Goal: Task Accomplishment & Management: Manage account settings

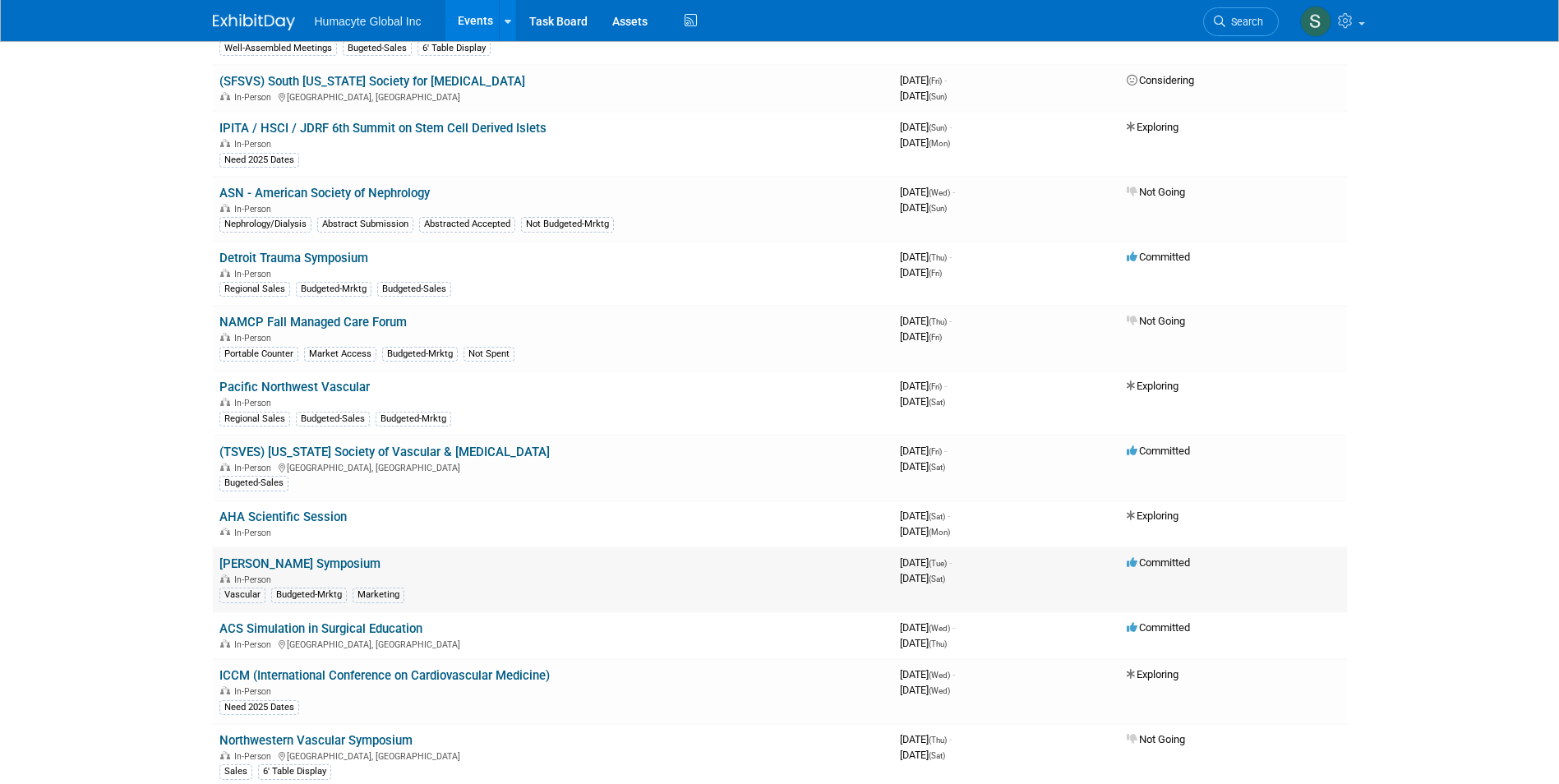
scroll to position [1232, 0]
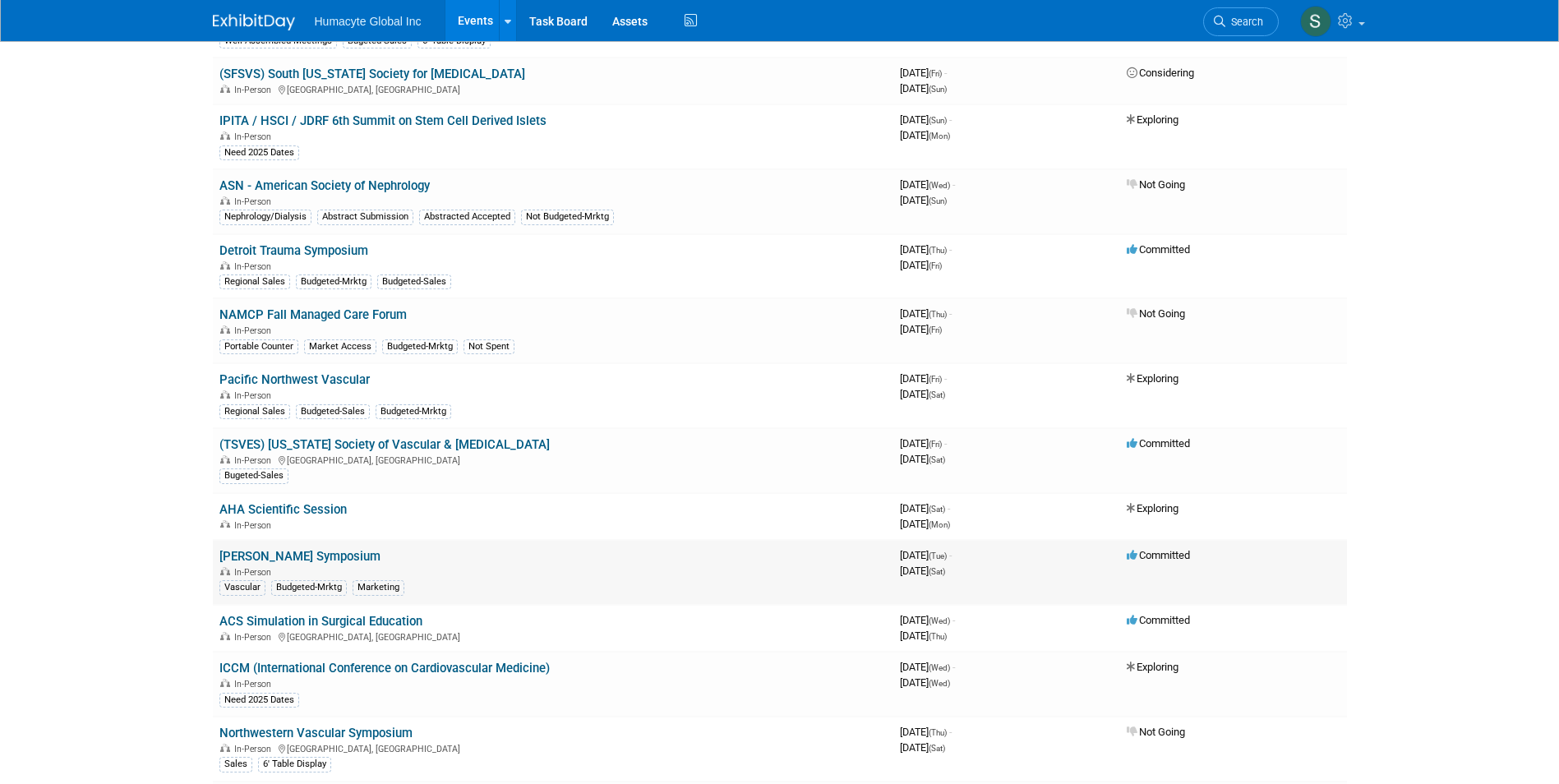
click at [301, 557] on link "[PERSON_NAME] Symposium" at bounding box center [300, 556] width 161 height 15
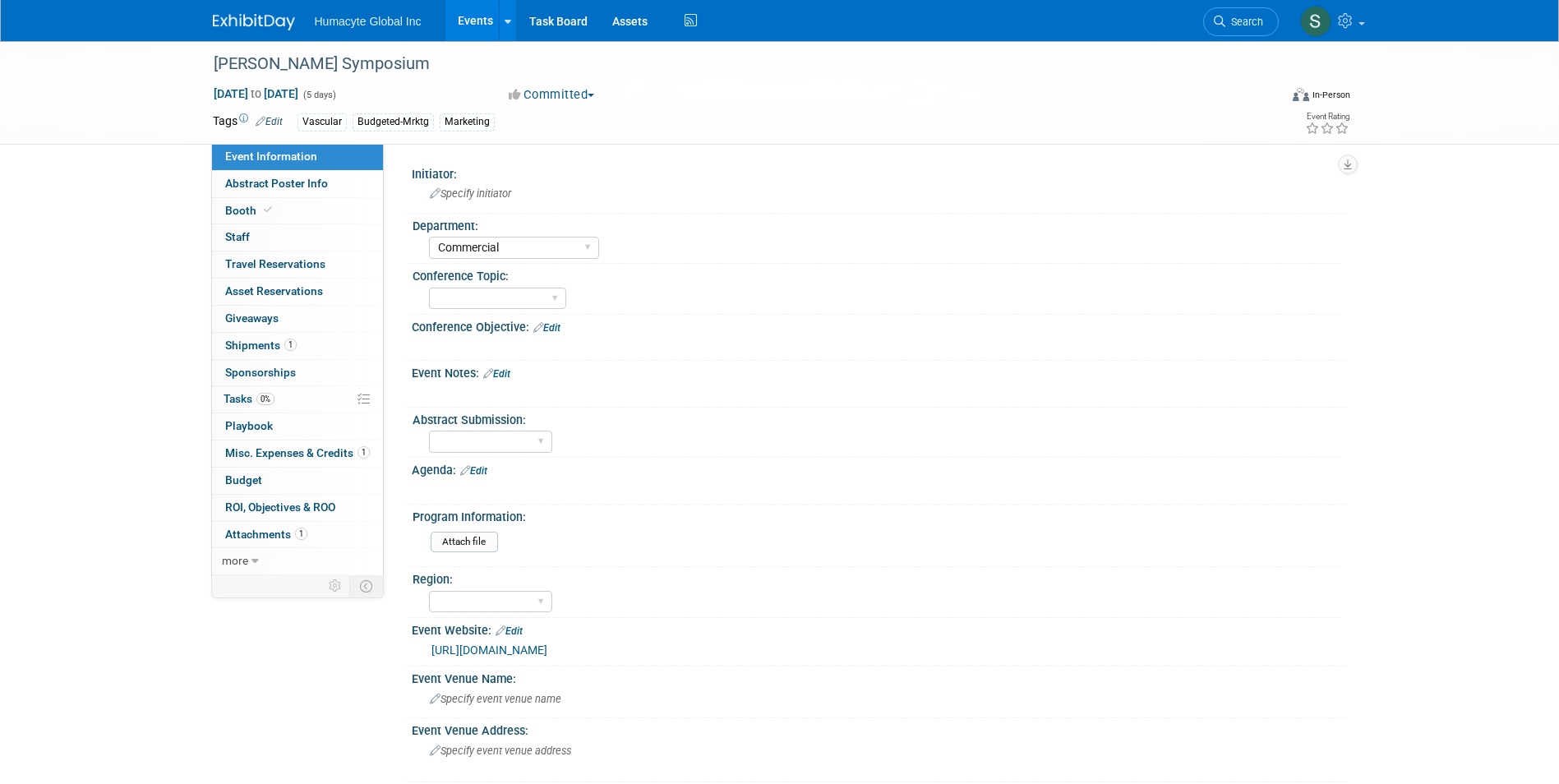
select select "Commercial"
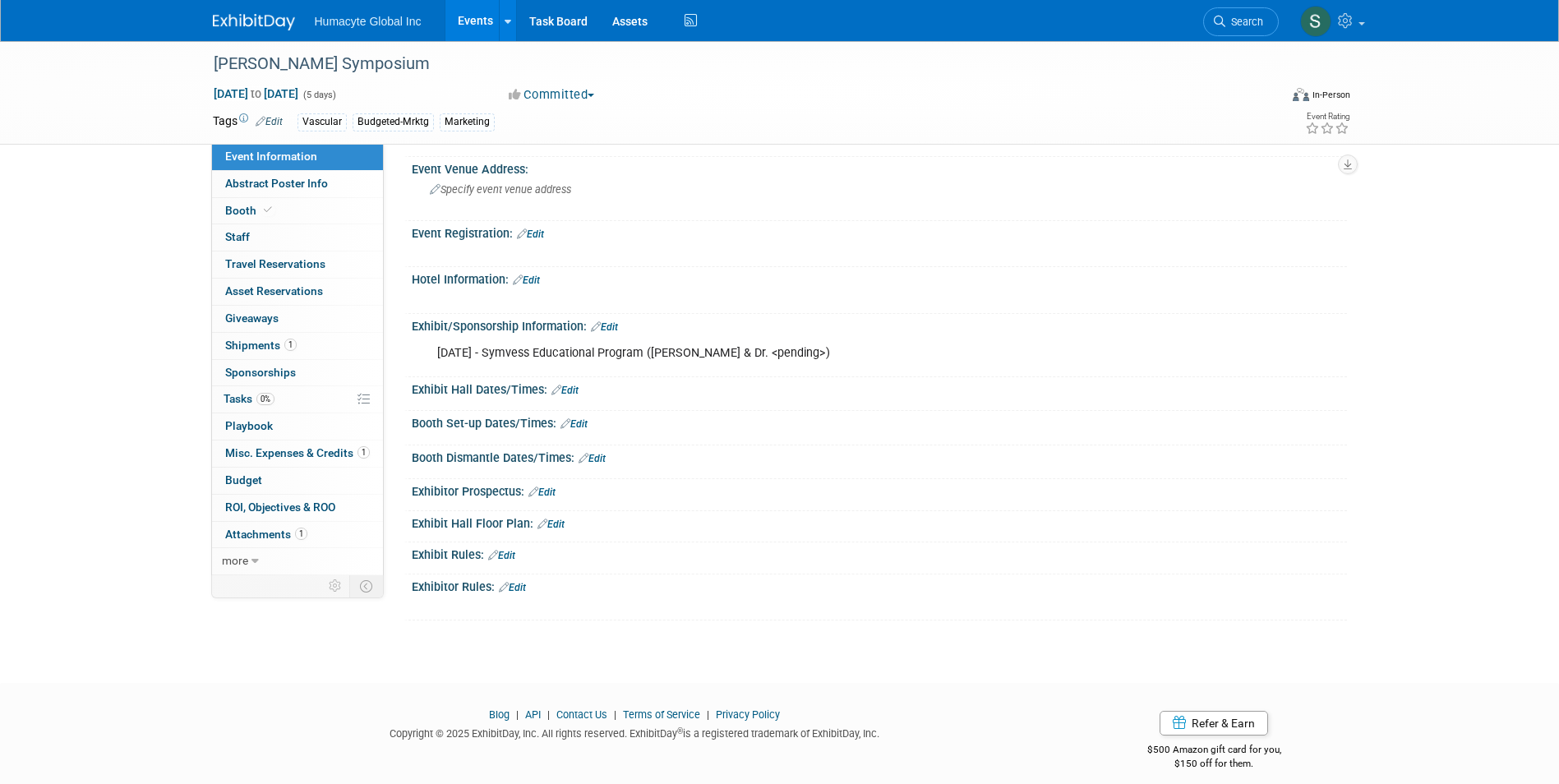
scroll to position [575, 0]
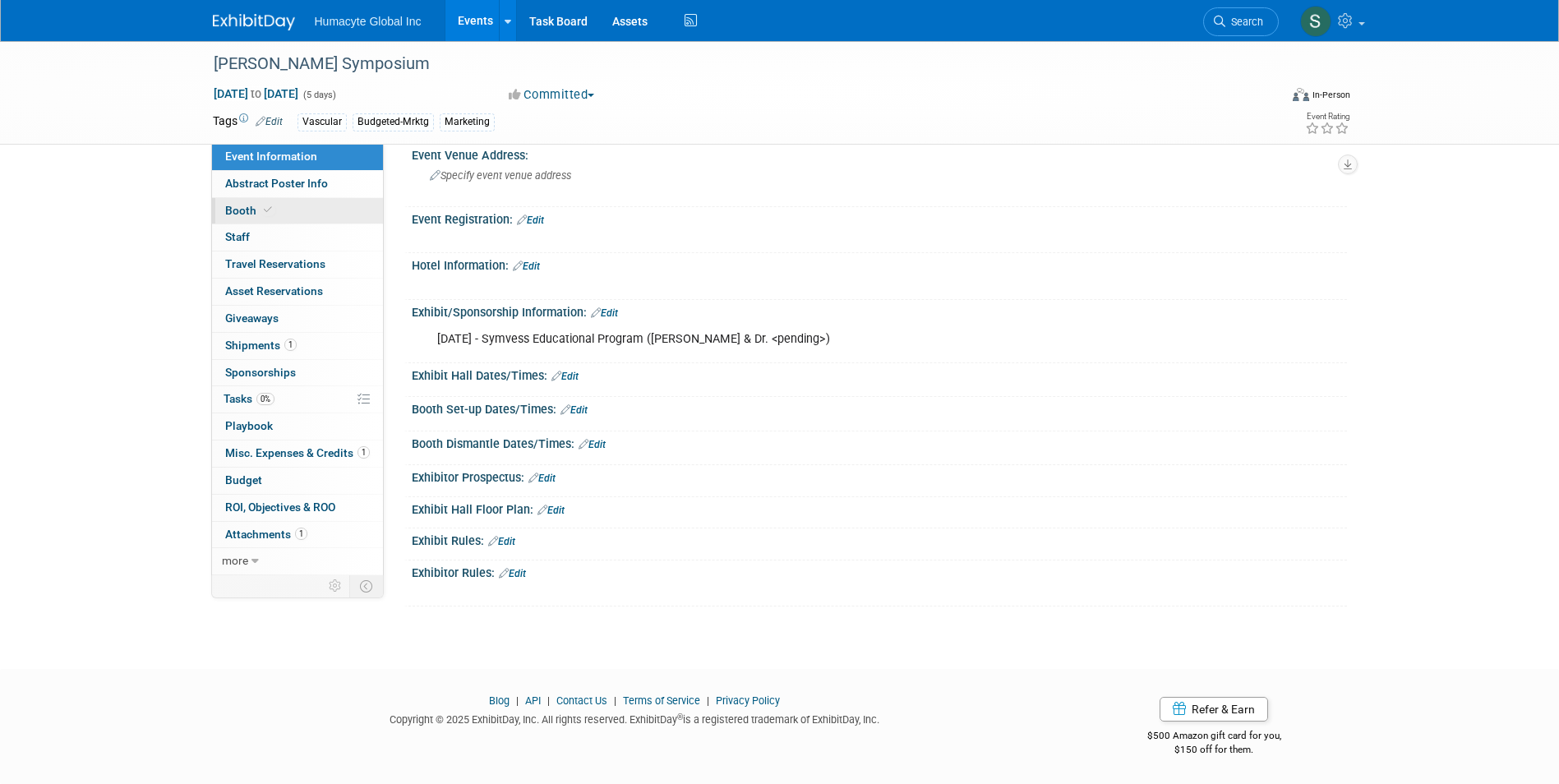
click at [302, 209] on link "Booth" at bounding box center [298, 211] width 171 height 26
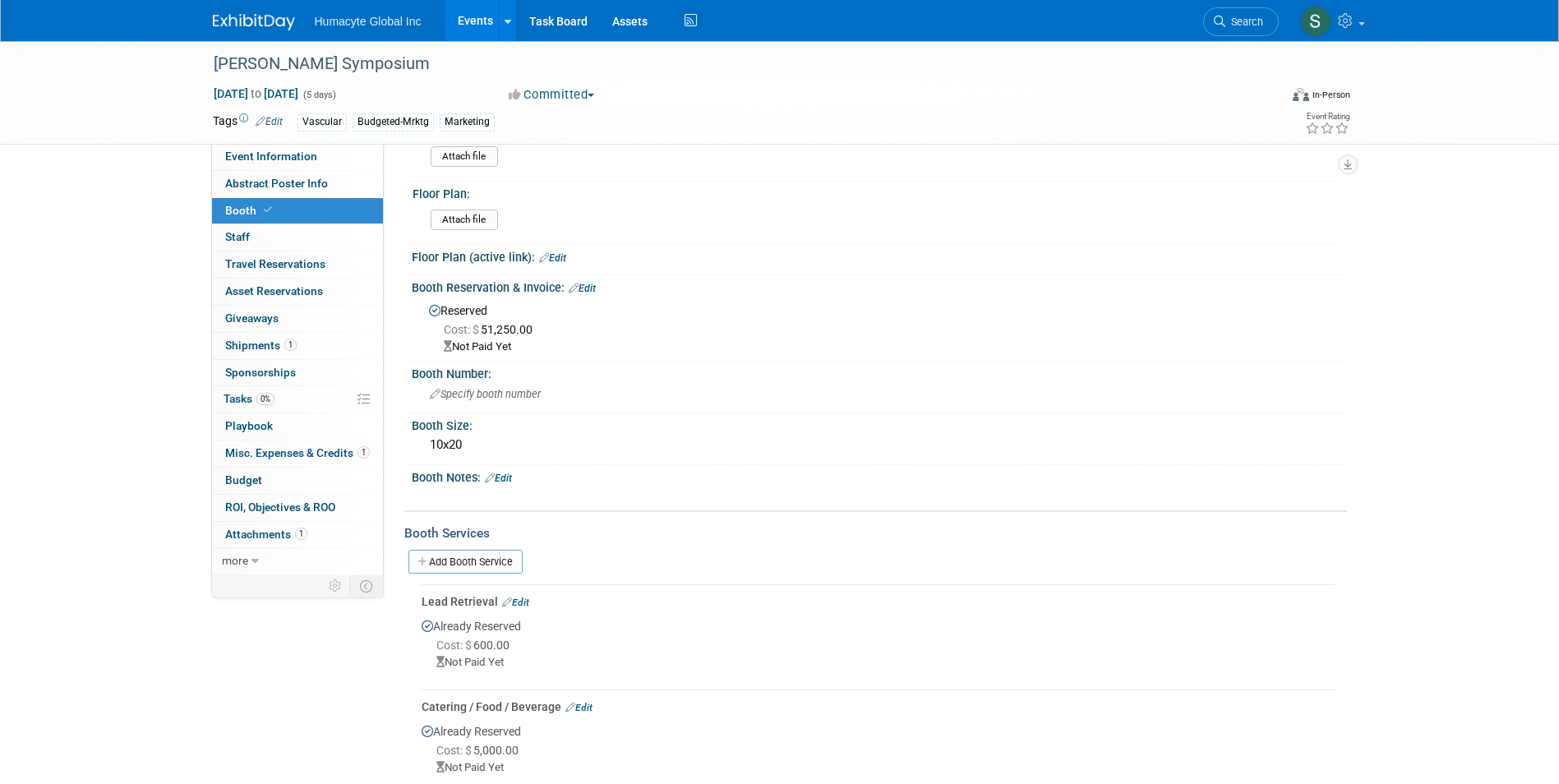
scroll to position [0, 0]
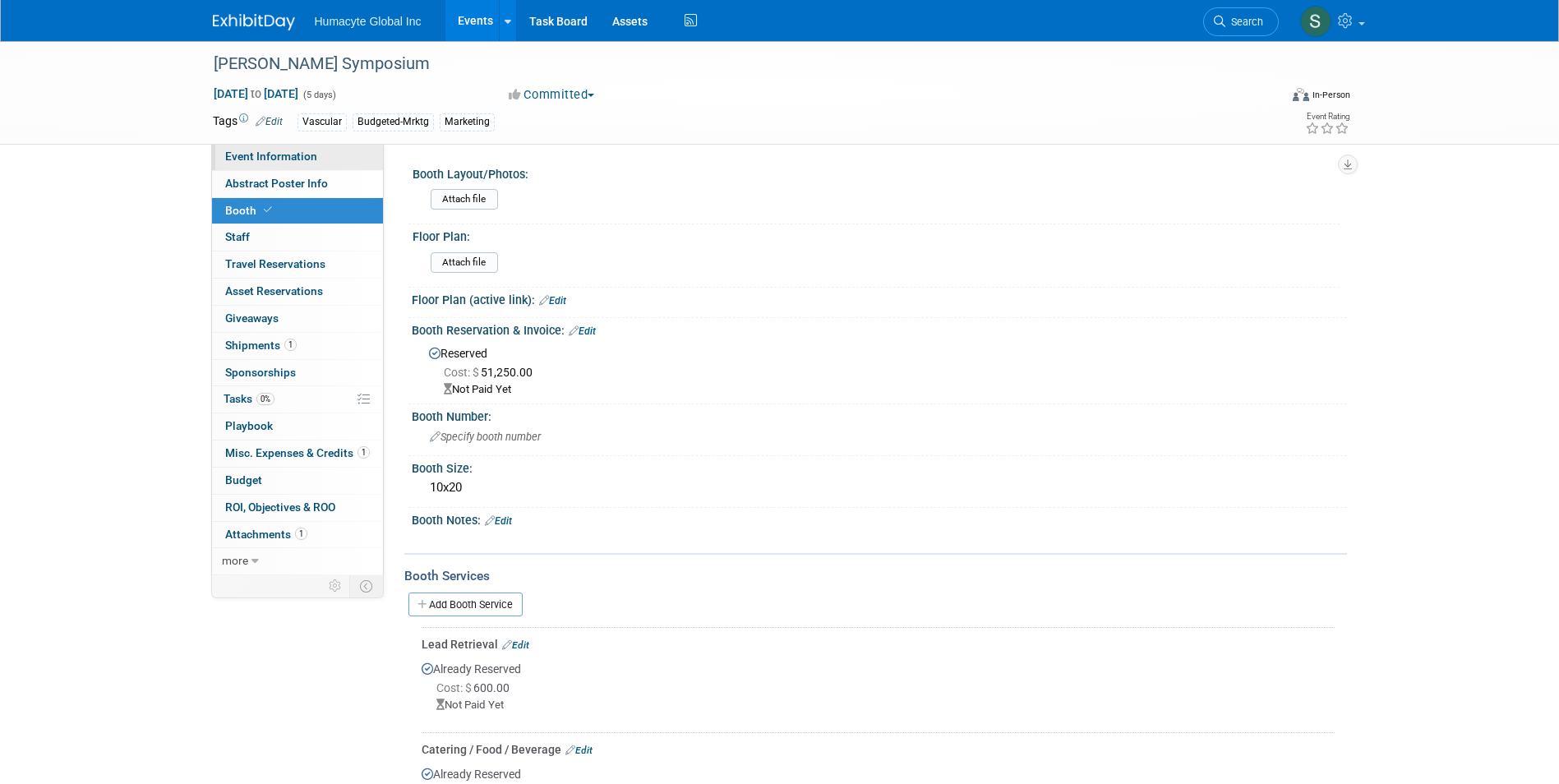
click at [297, 155] on span "Event Information" at bounding box center [271, 156] width 92 height 13
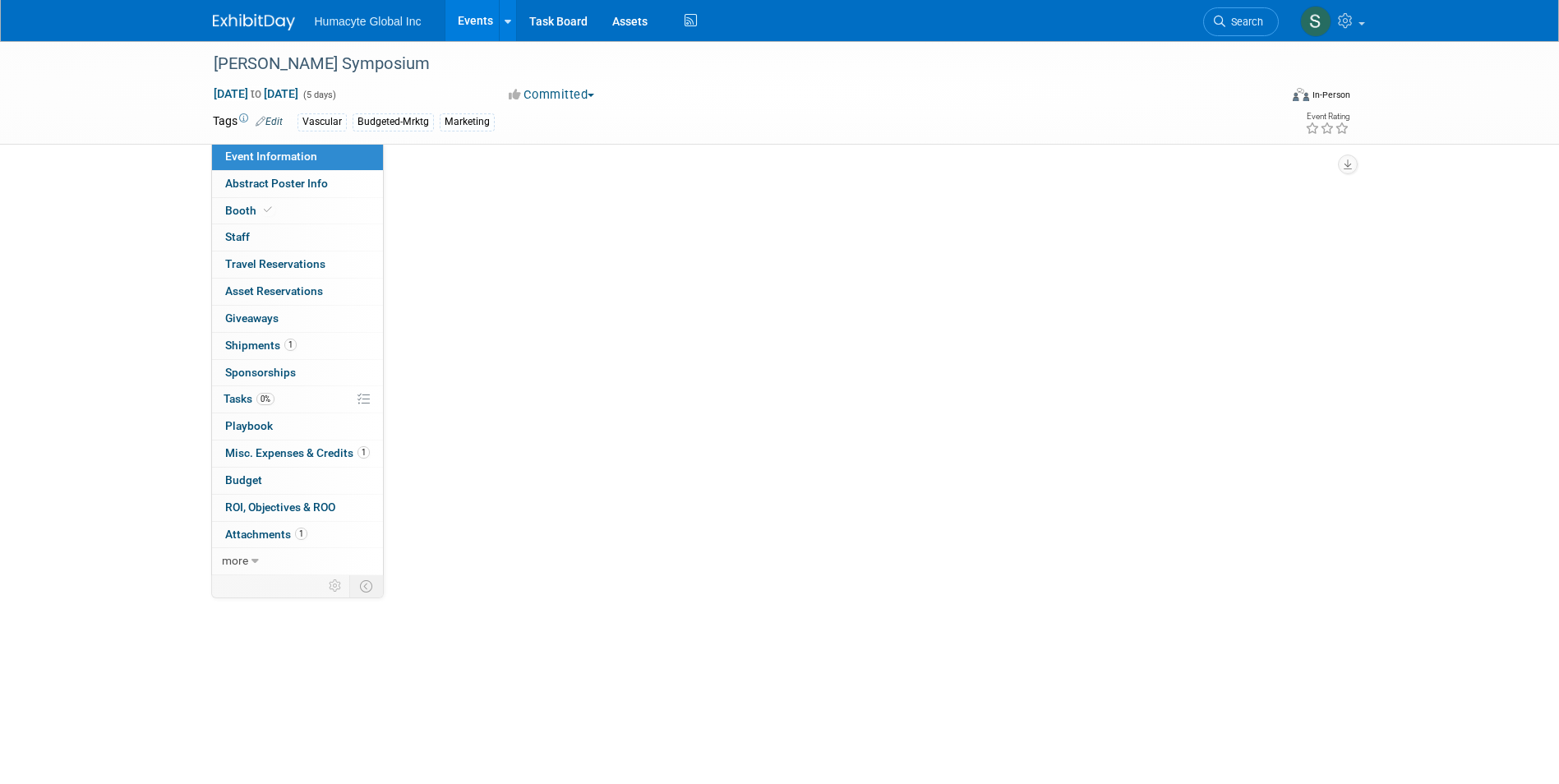
select select "Commercial"
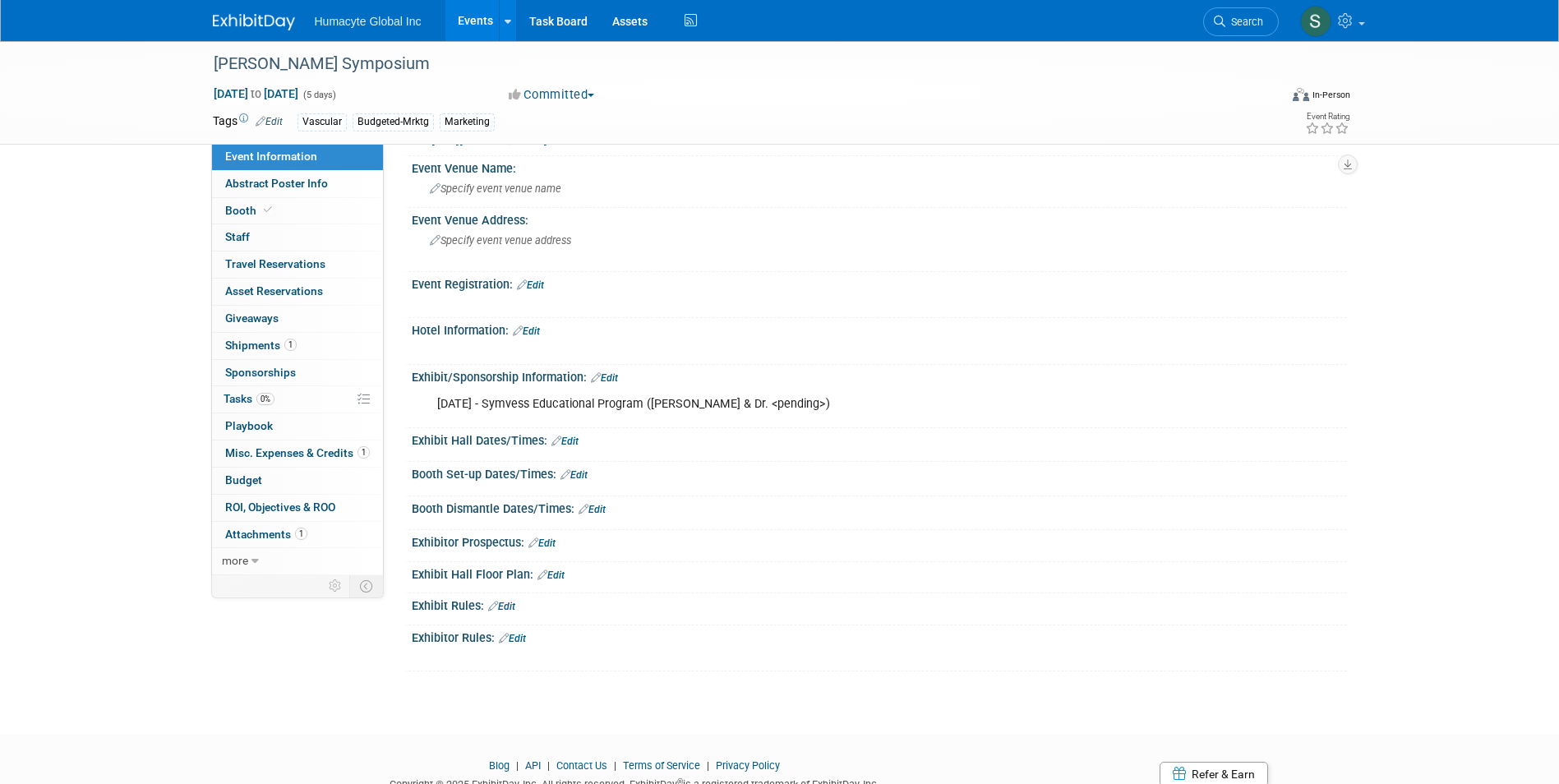
scroll to position [575, 0]
